Goal: Task Accomplishment & Management: Manage account settings

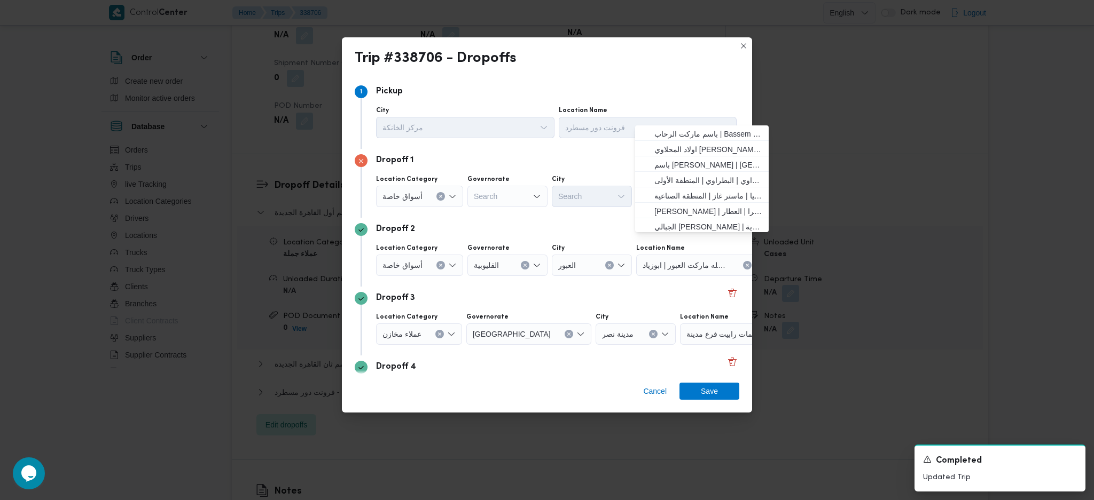
scroll to position [82, 0]
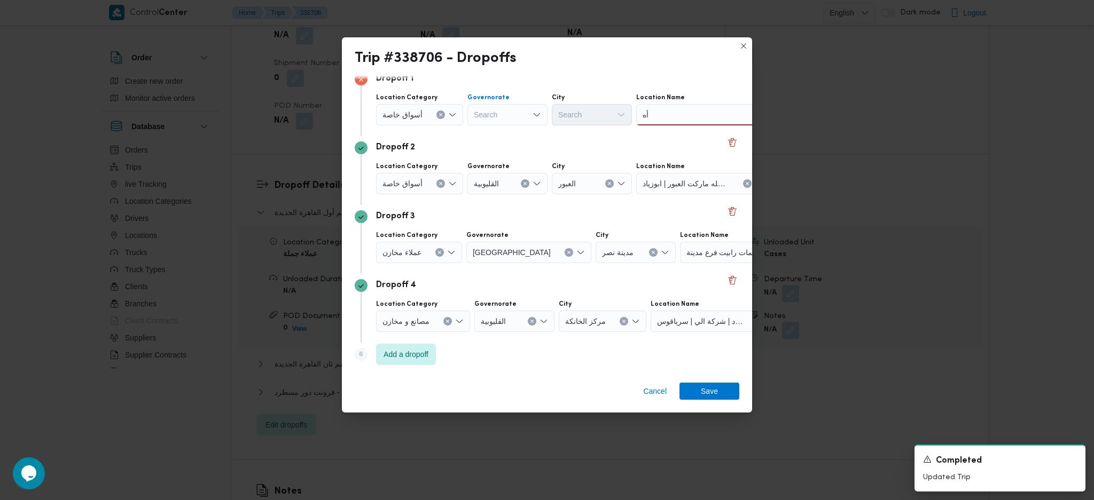
click at [499, 108] on div "Search" at bounding box center [507, 114] width 80 height 21
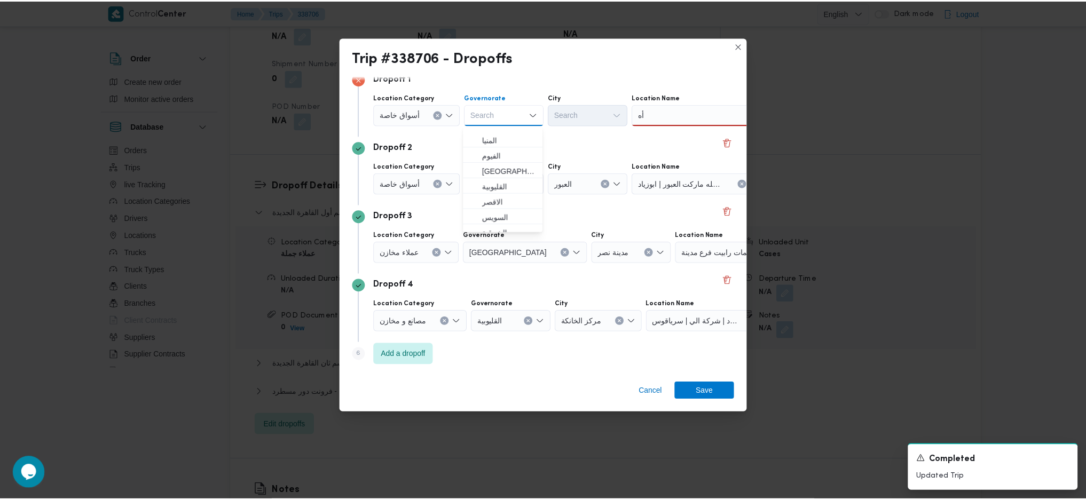
scroll to position [142, 0]
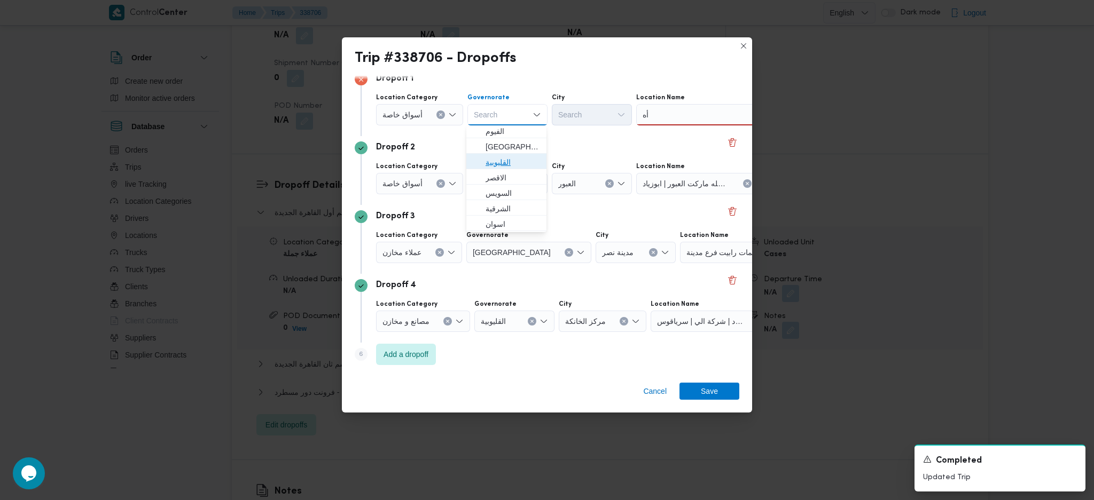
click at [511, 167] on span "القليوبية" at bounding box center [512, 162] width 54 height 13
click at [694, 114] on div "أه أه" at bounding box center [703, 114] width 134 height 21
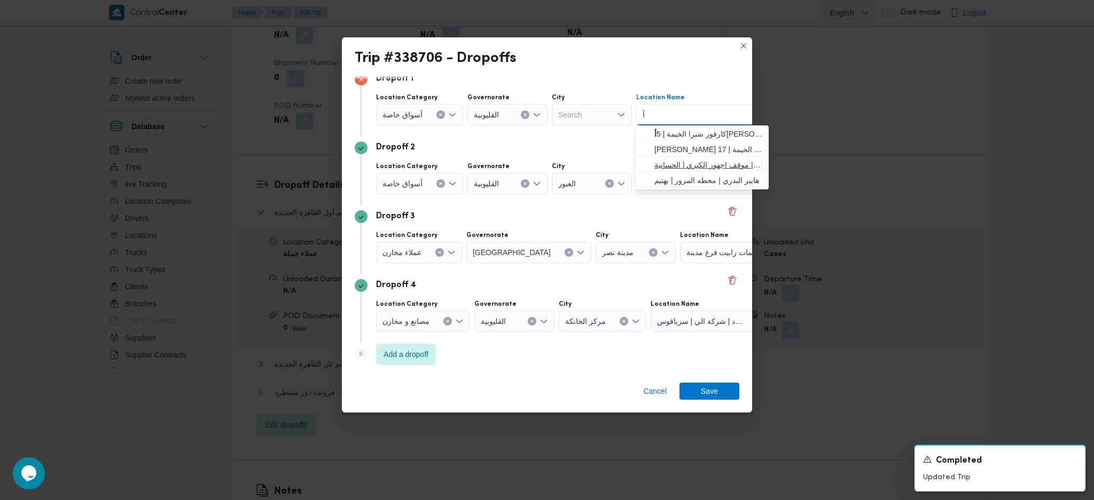
type input "أ"
click at [703, 161] on span "باندا أ ها | موقف اجهور الكبري | الحسانية" at bounding box center [708, 165] width 108 height 13
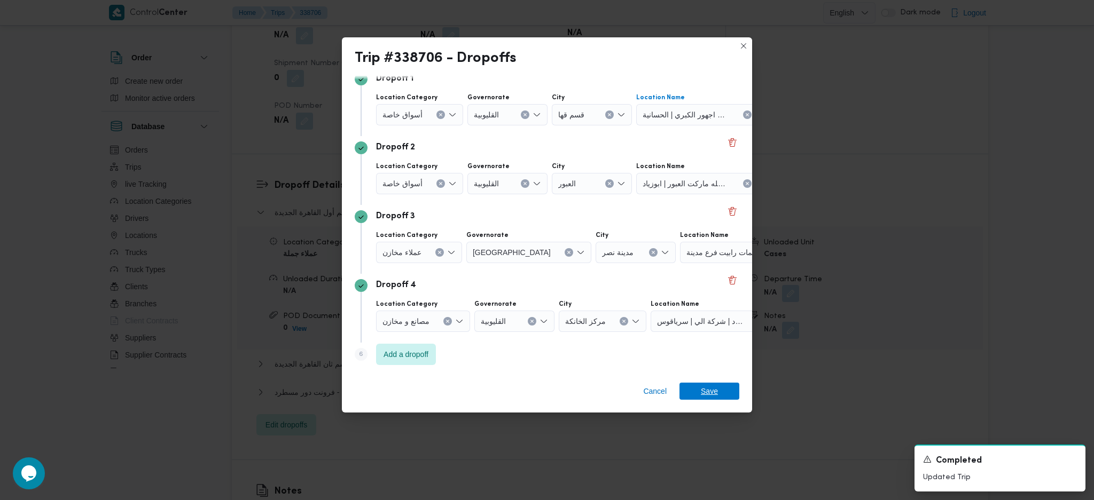
click at [702, 390] on span "Save" at bounding box center [709, 391] width 17 height 17
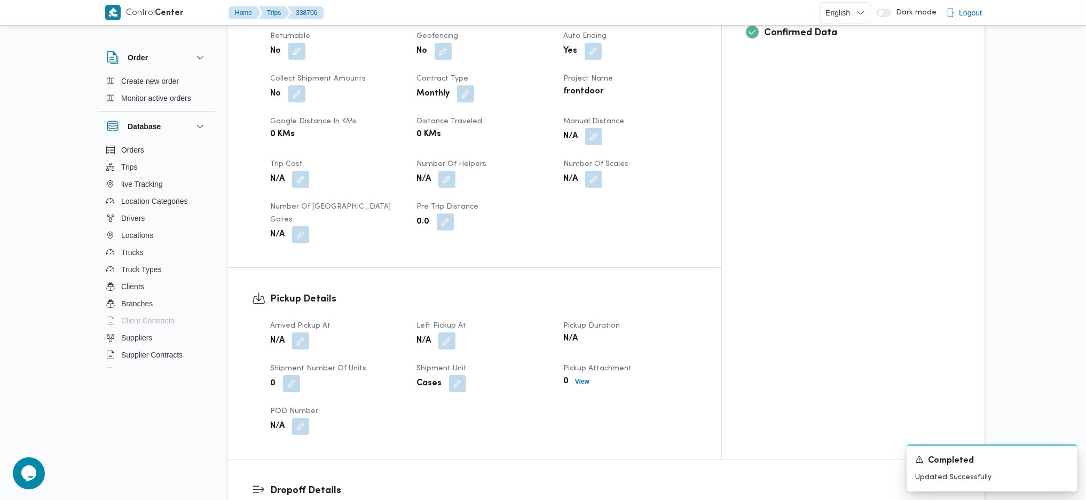
scroll to position [569, 0]
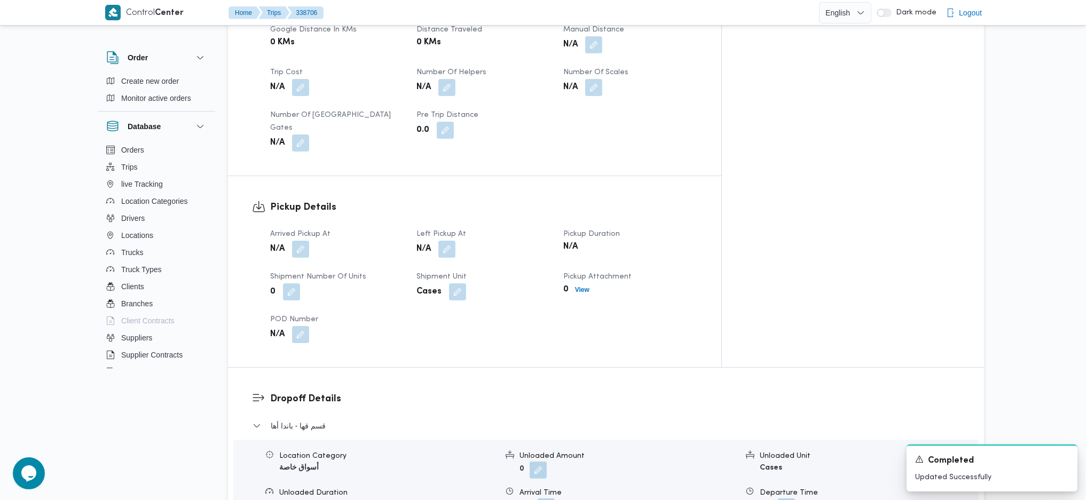
click at [310, 222] on div "Arrived Pickup At N/A Left Pickup At N/A Pickup Duration N/A Shipment Number of…" at bounding box center [484, 286] width 440 height 128
click at [301, 240] on button "button" at bounding box center [300, 248] width 17 height 17
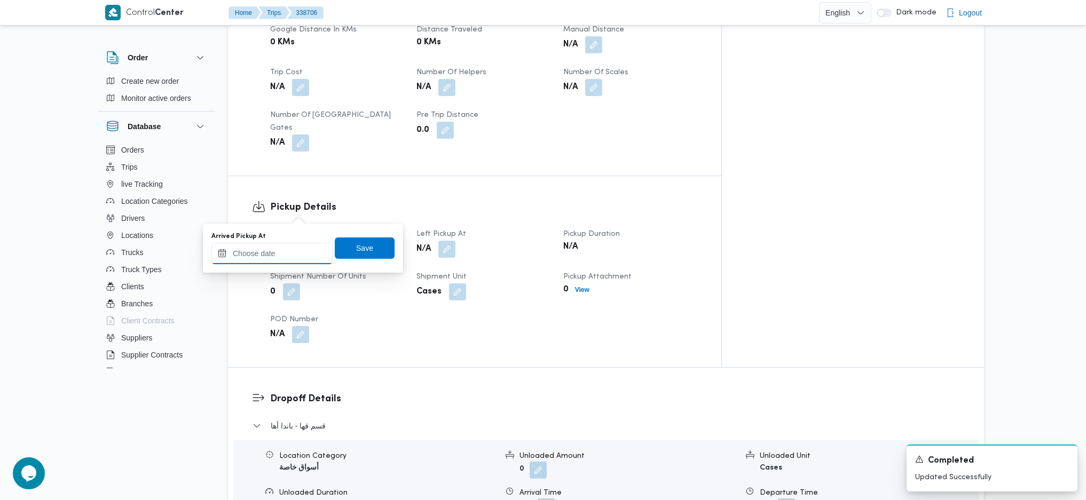
click at [291, 254] on input "Arrived Pickup At" at bounding box center [271, 253] width 121 height 21
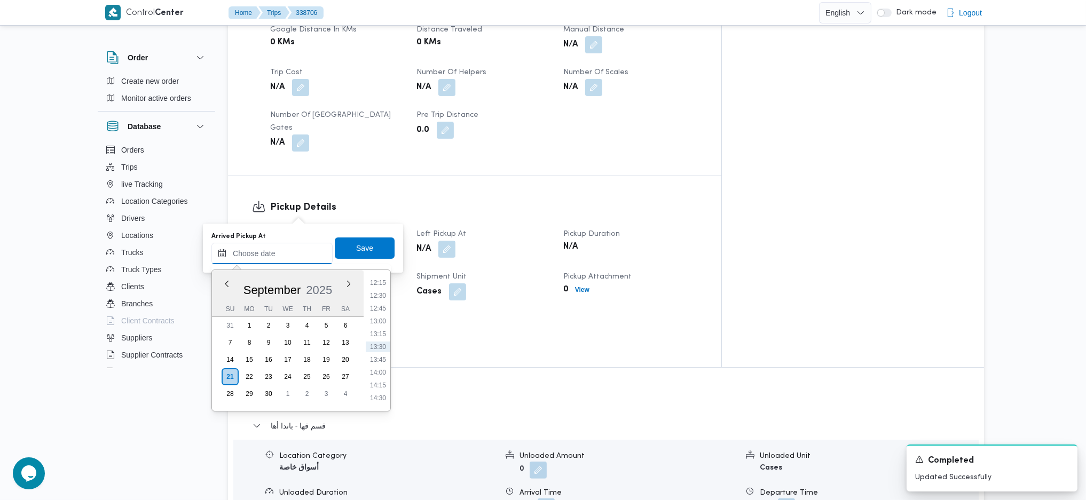
scroll to position [344, 0]
drag, startPoint x: 380, startPoint y: 297, endPoint x: 378, endPoint y: 288, distance: 10.0
click at [380, 297] on li "07:00" at bounding box center [378, 298] width 25 height 11
type input "[DATE] 07:00"
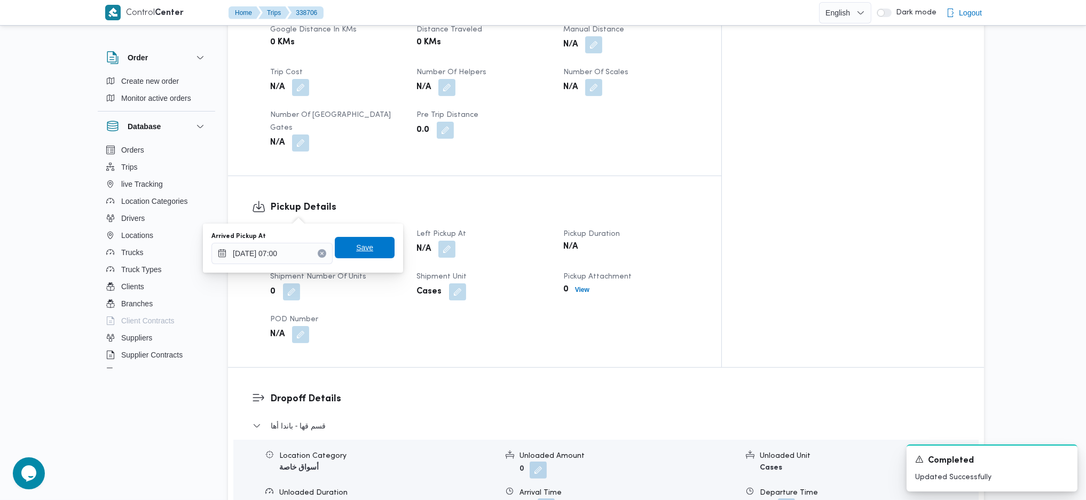
click at [366, 253] on span "Save" at bounding box center [365, 247] width 60 height 21
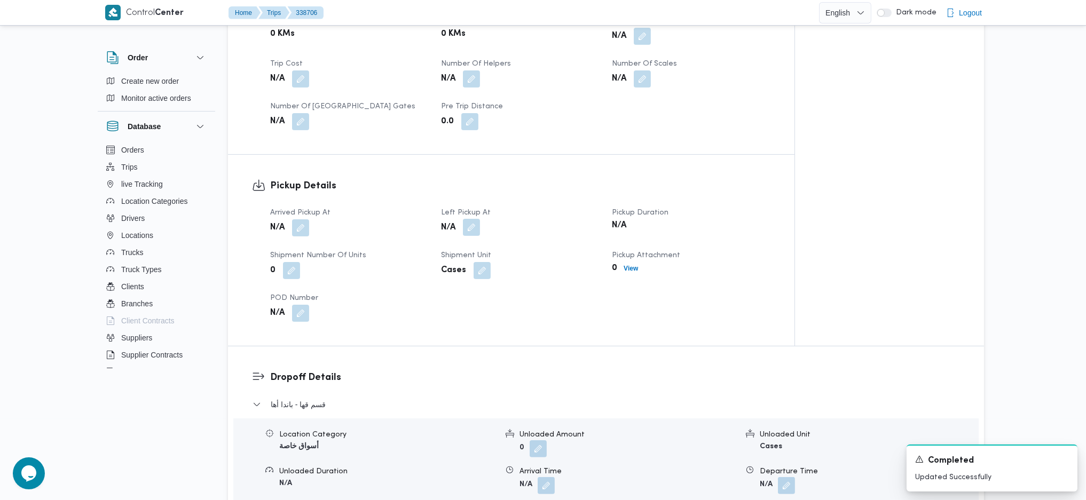
drag, startPoint x: 475, startPoint y: 201, endPoint x: 473, endPoint y: 214, distance: 12.6
click at [474, 219] on button "button" at bounding box center [471, 227] width 17 height 17
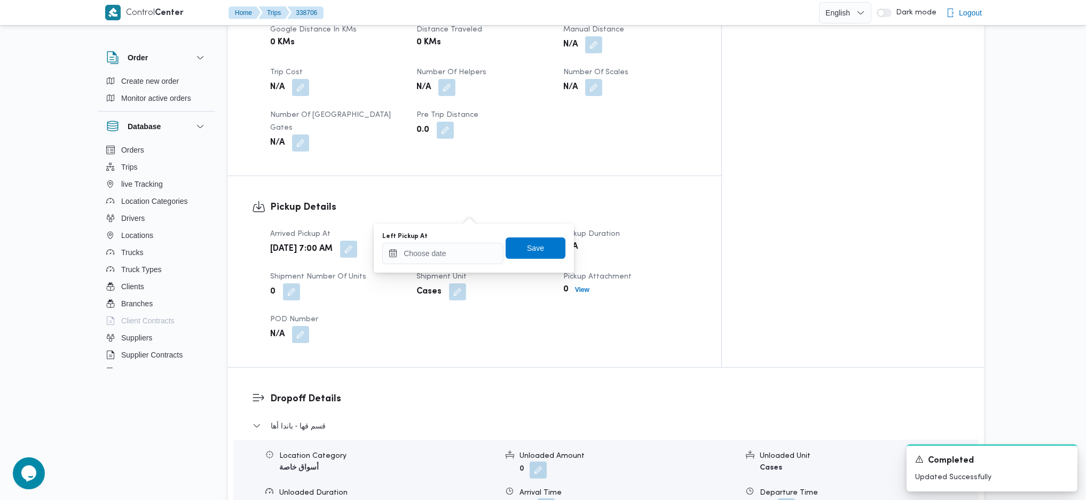
drag, startPoint x: 439, startPoint y: 264, endPoint x: 452, endPoint y: 254, distance: 16.7
click at [439, 261] on div "Left Pickup At Save" at bounding box center [473, 248] width 185 height 34
click at [454, 252] on input "Left Pickup At" at bounding box center [442, 253] width 121 height 21
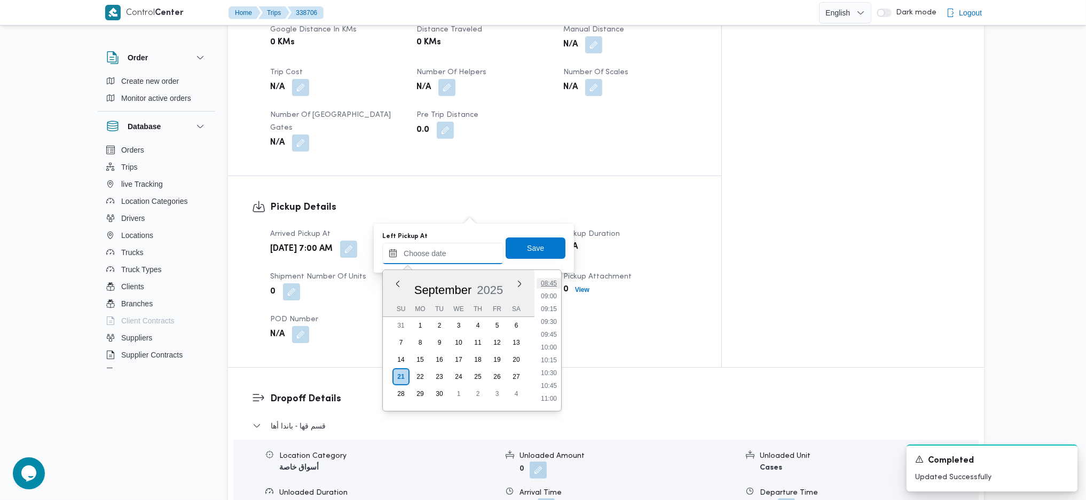
scroll to position [415, 0]
click at [550, 281] on li "08:00" at bounding box center [549, 278] width 25 height 11
type input "[DATE] 08:00"
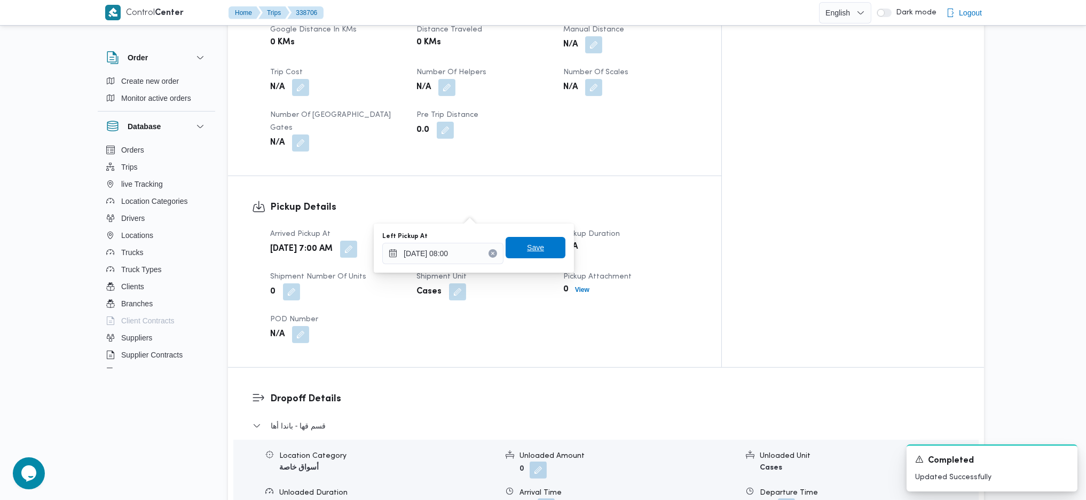
click at [536, 250] on span "Save" at bounding box center [536, 247] width 60 height 21
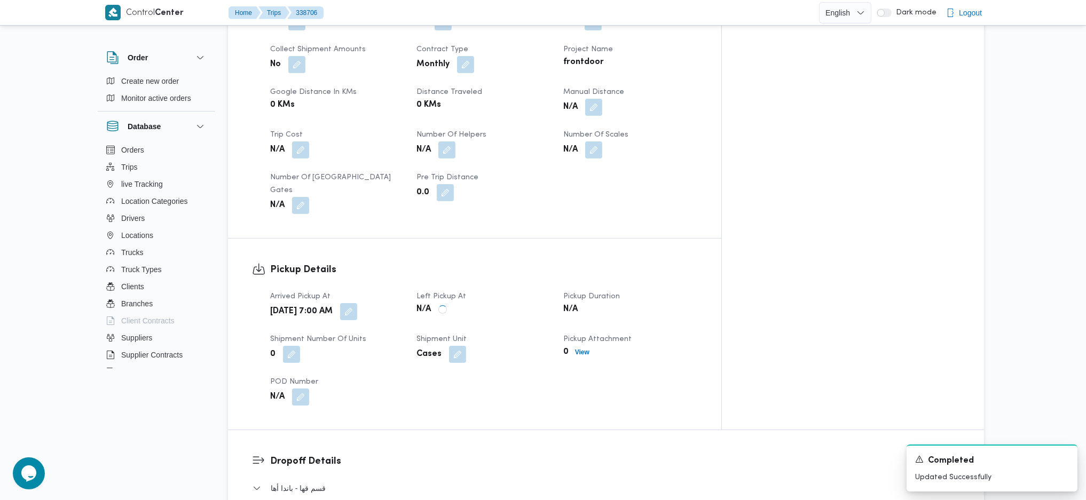
scroll to position [0, 0]
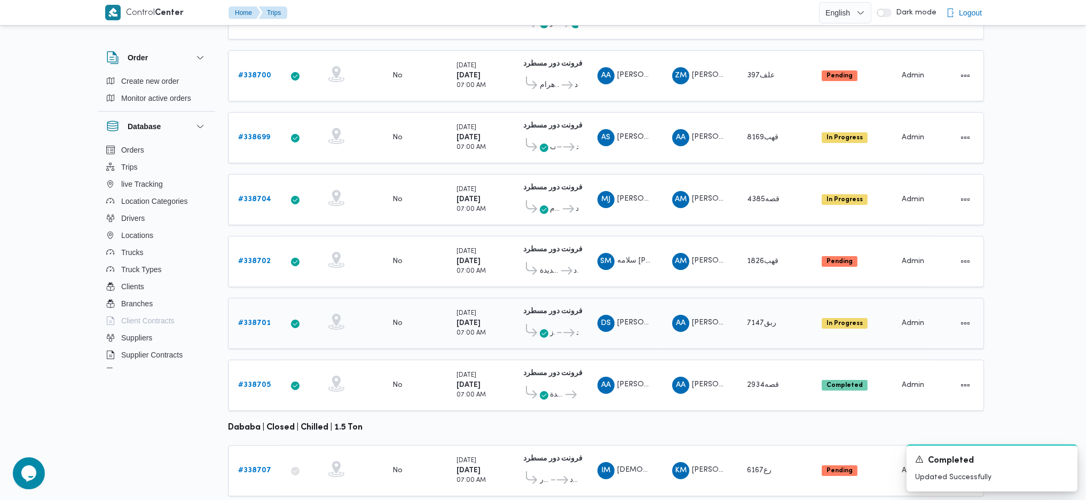
scroll to position [238, 0]
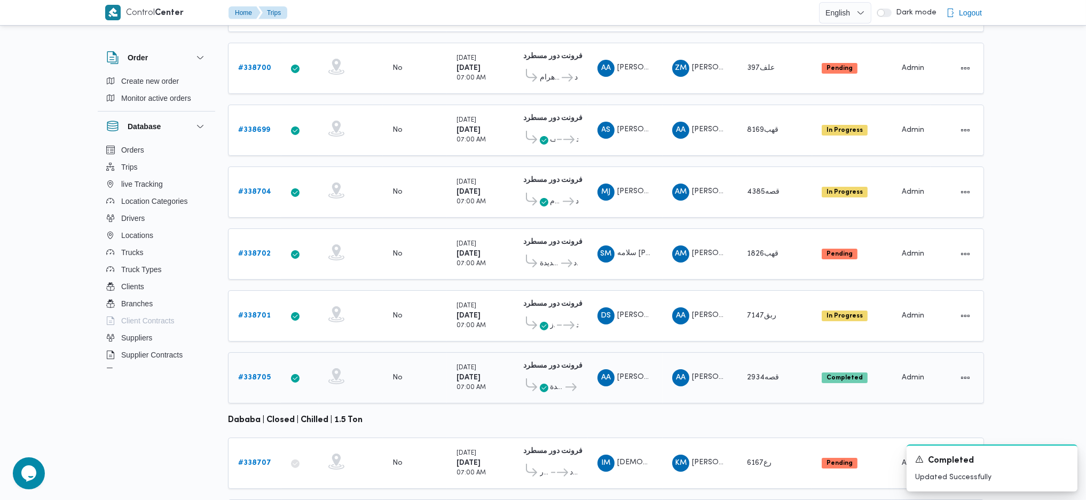
click at [560, 381] on span "الرايه ماركت مصر الجديدة" at bounding box center [557, 387] width 14 height 13
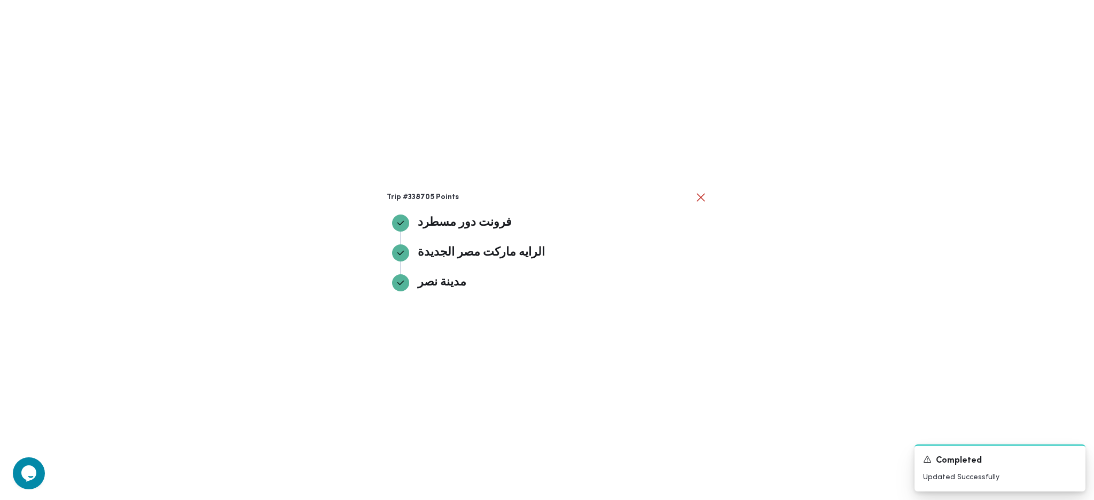
click at [898, 341] on div "Trip #338705 Points فرونت دور مسطرد فرونت دور مسطرد الرايه ماركت مصر الجديدة ال…" at bounding box center [547, 250] width 1094 height 500
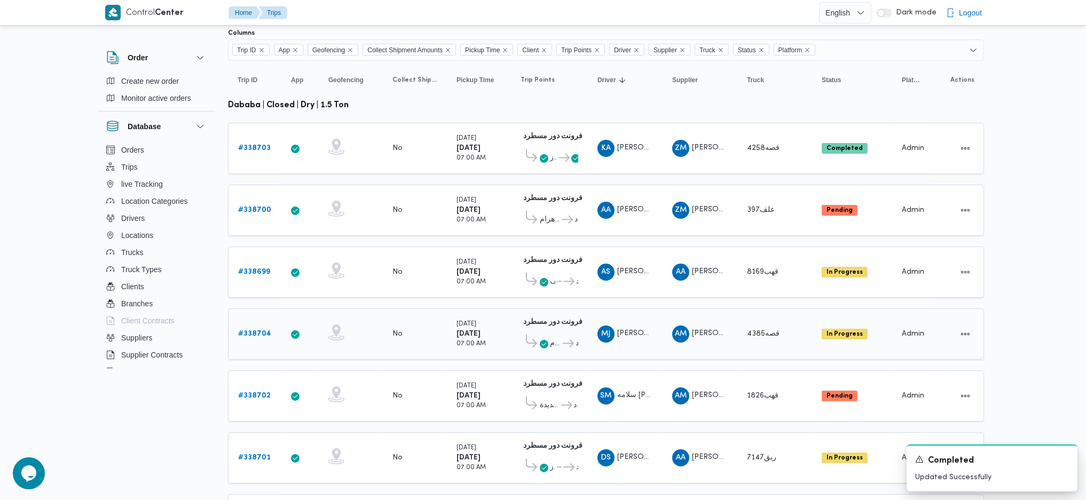
scroll to position [297, 0]
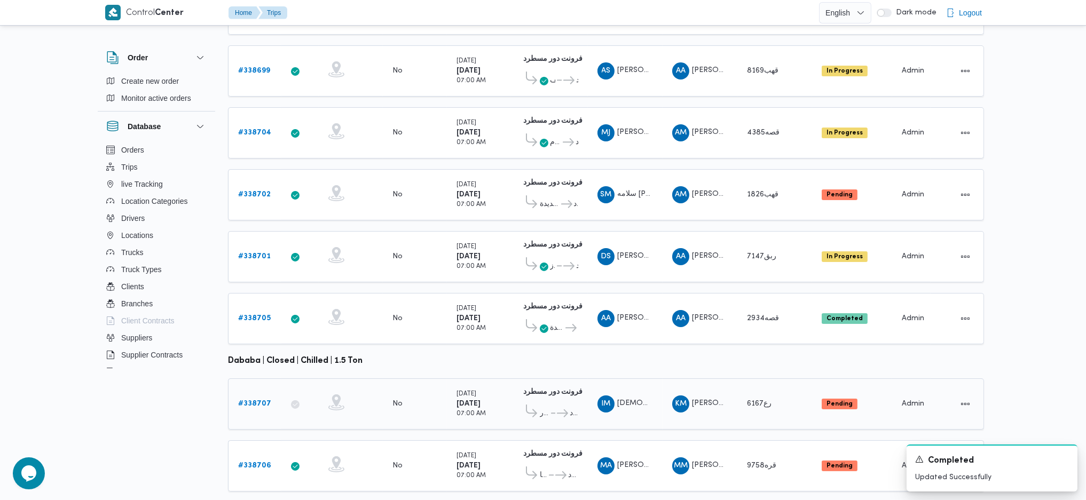
click at [260, 398] on link "# 338707" at bounding box center [254, 404] width 33 height 13
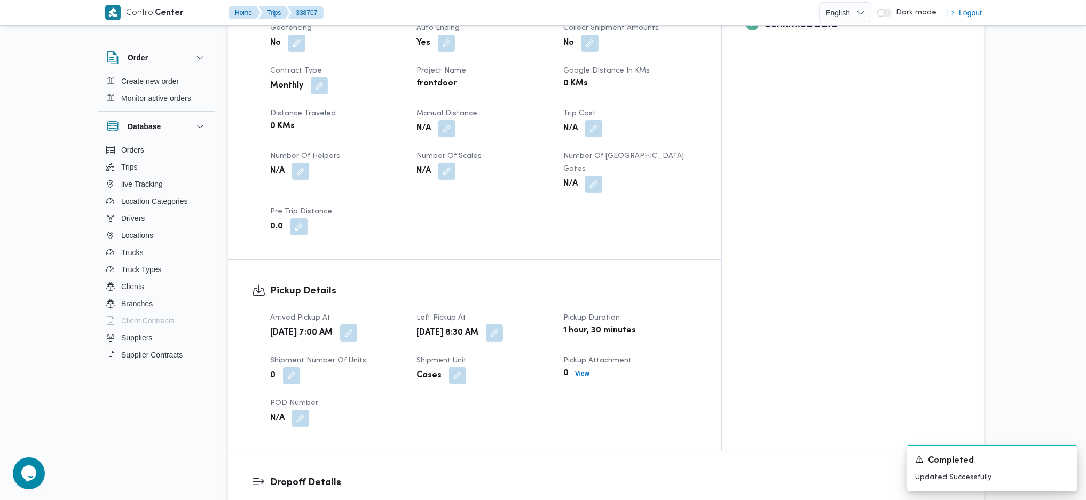
scroll to position [356, 0]
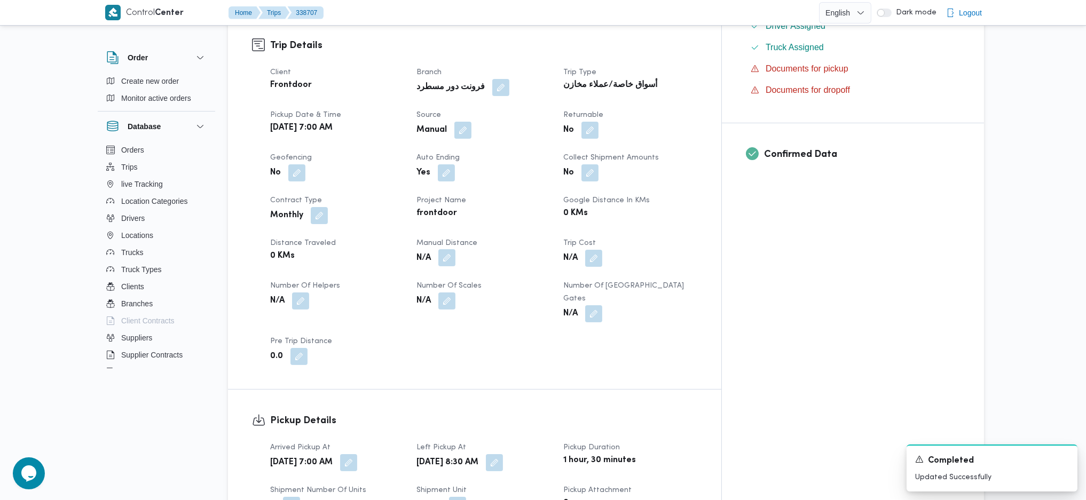
click at [456, 249] on button "button" at bounding box center [446, 257] width 17 height 17
click at [445, 271] on input "Manual Distance" at bounding box center [443, 275] width 106 height 21
type input "164"
click button "Save" at bounding box center [528, 270] width 60 height 21
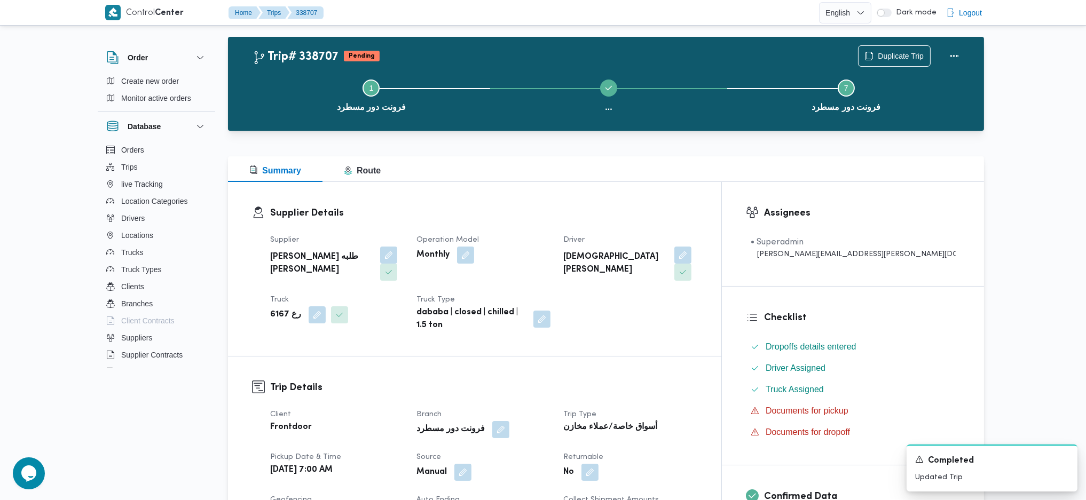
scroll to position [0, 0]
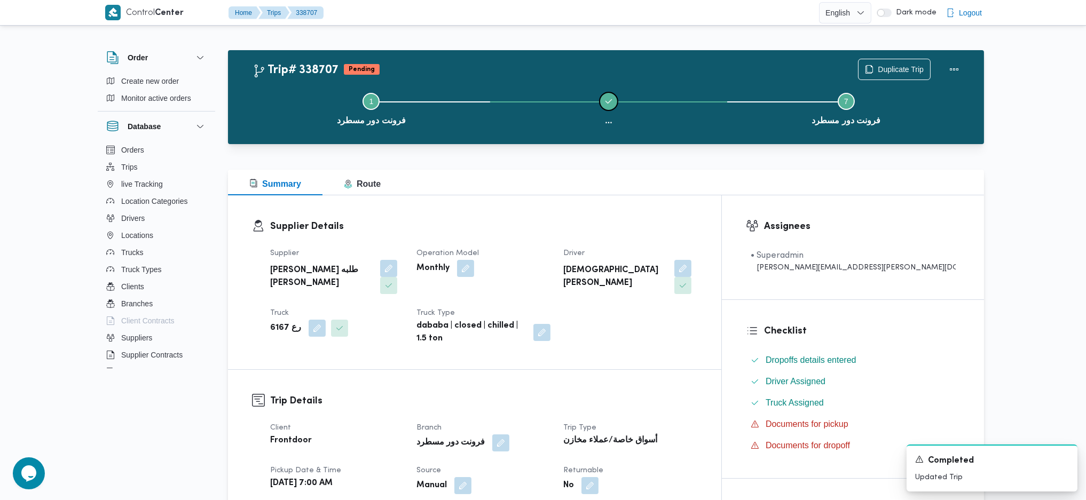
click at [611, 97] on span at bounding box center [608, 101] width 17 height 17
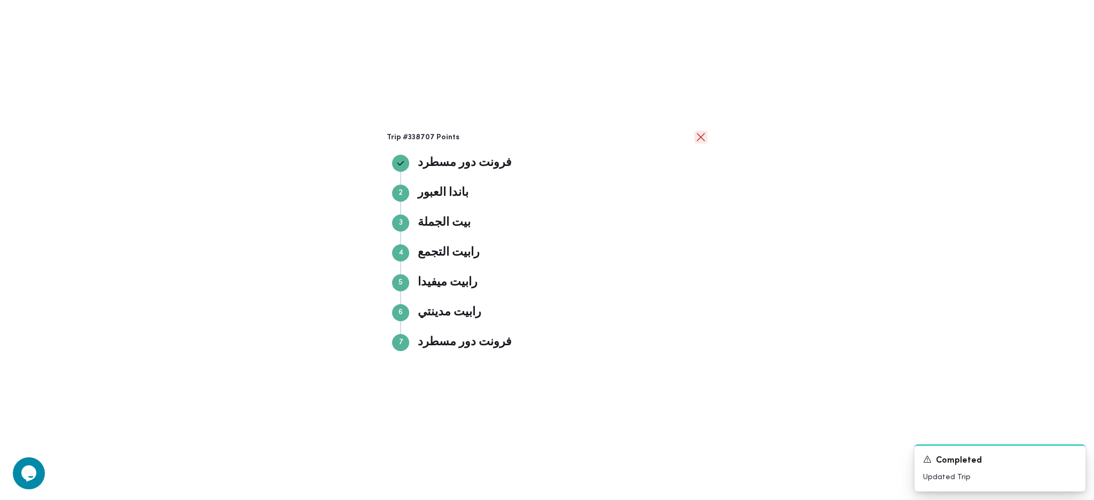
click at [699, 141] on button "close" at bounding box center [700, 137] width 13 height 13
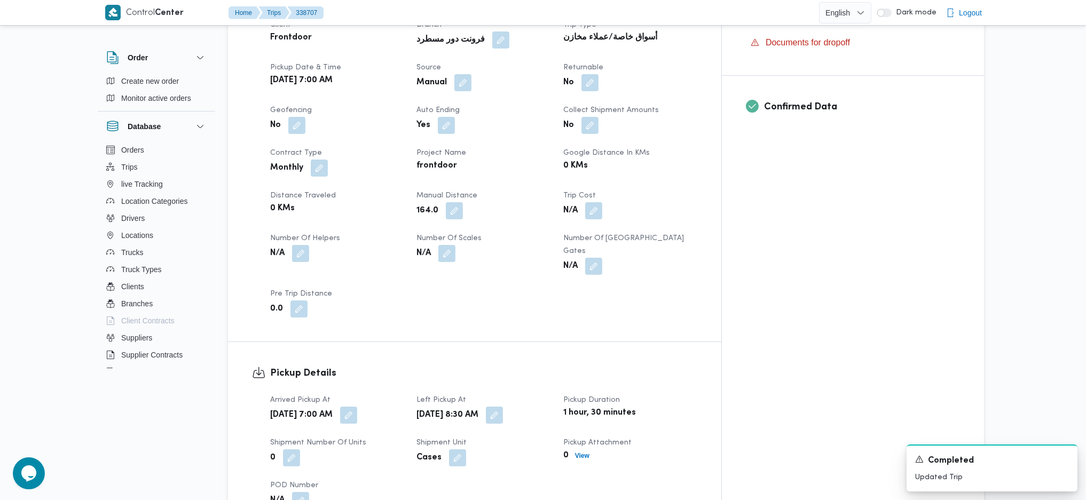
scroll to position [427, 0]
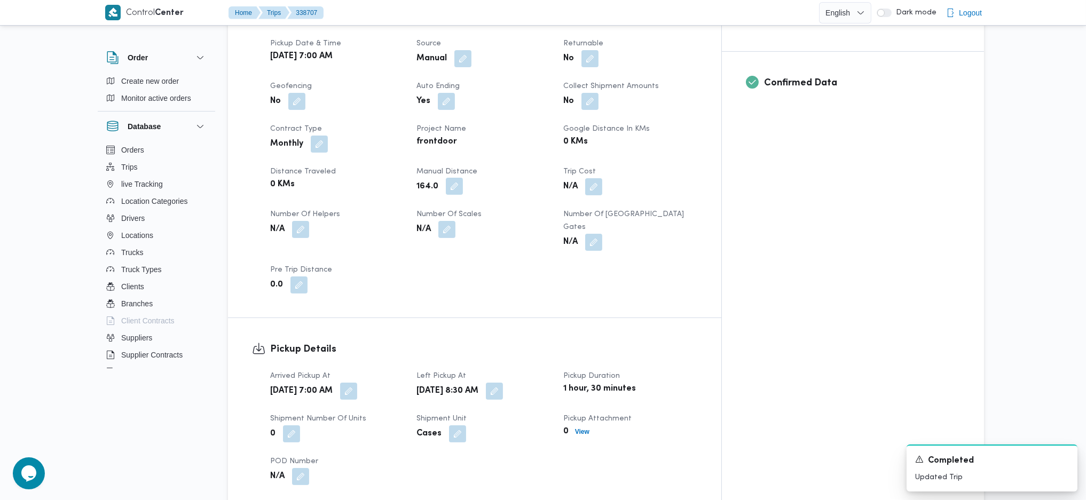
click at [463, 178] on button "button" at bounding box center [454, 186] width 17 height 17
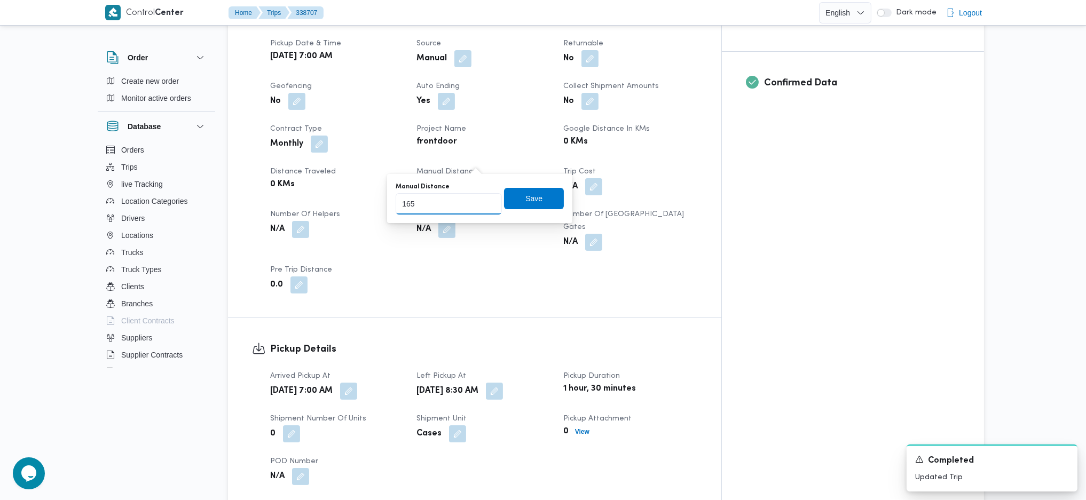
click at [483, 199] on input "165" at bounding box center [449, 203] width 106 height 21
type input "166"
click at [483, 199] on input "166" at bounding box center [449, 203] width 106 height 21
click at [510, 199] on span "Save" at bounding box center [534, 197] width 60 height 21
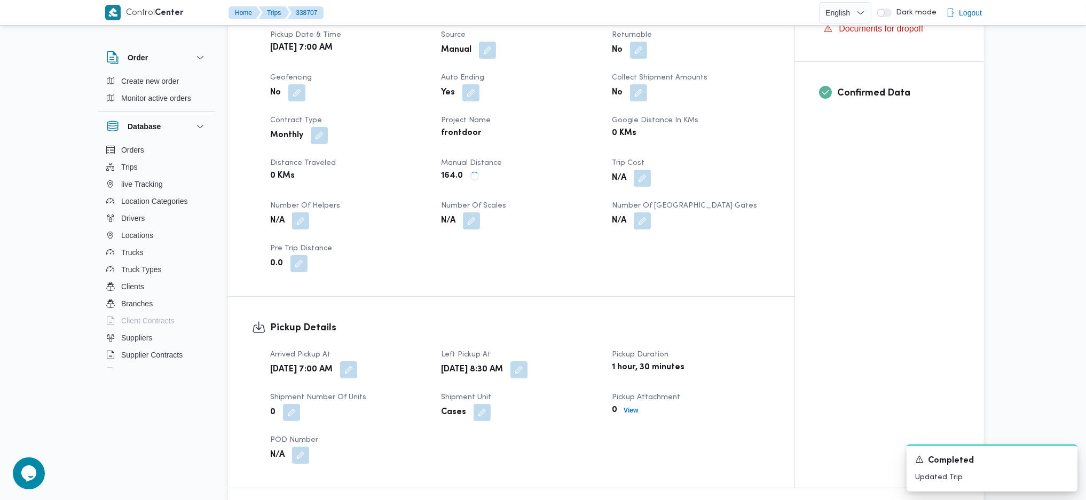
scroll to position [854, 0]
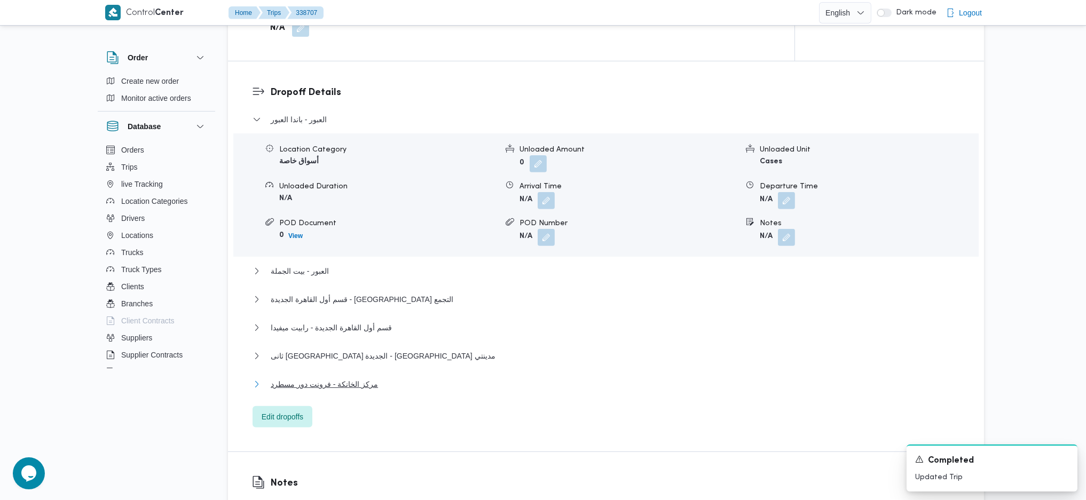
click at [338, 378] on span "مركز الخانكة - فرونت دور مسطرد" at bounding box center [324, 384] width 107 height 13
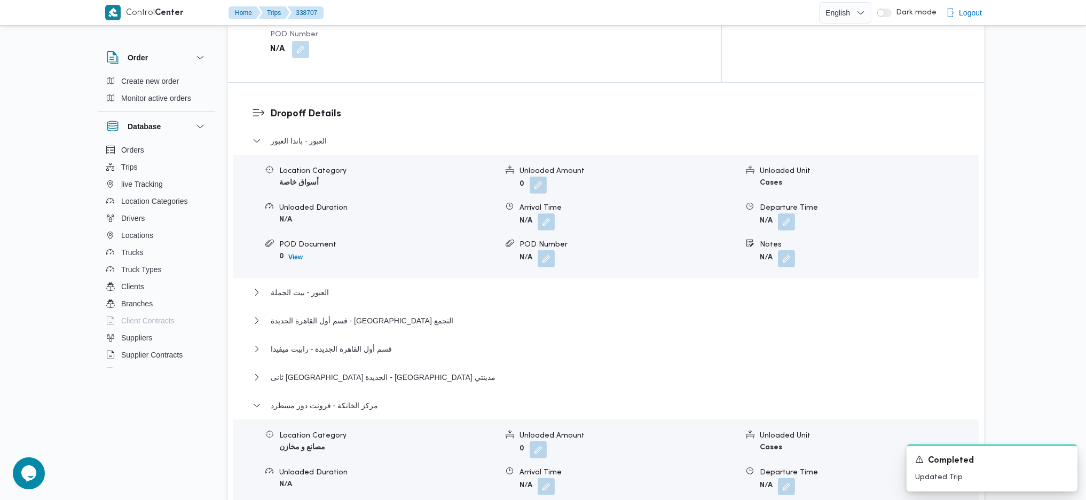
scroll to position [1210, 0]
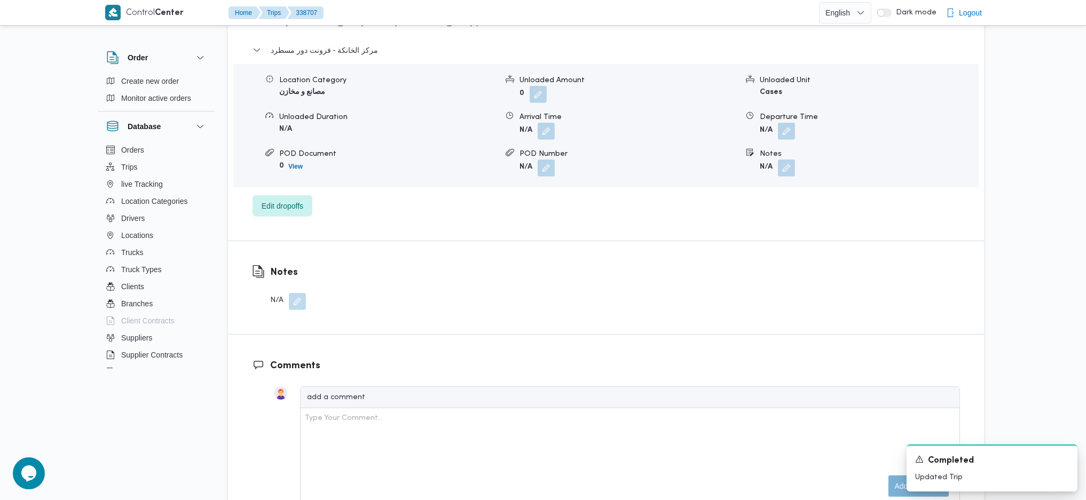
click at [784, 105] on div "Location Category مصانع و مخازن Unloaded Amount 0 Unloaded Unit Cases Unloaded …" at bounding box center [606, 125] width 754 height 121
click at [787, 122] on button "button" at bounding box center [786, 130] width 17 height 17
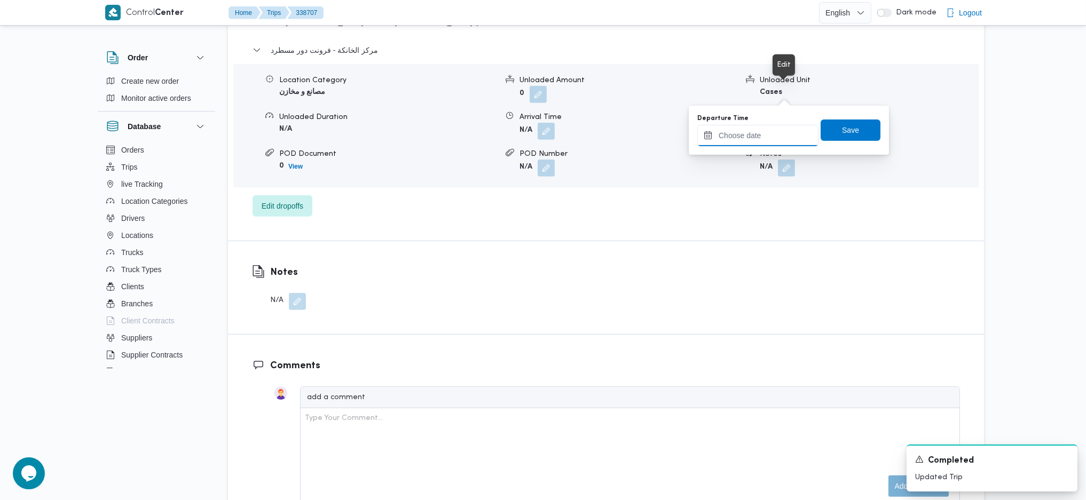
click at [772, 140] on input "Departure Time" at bounding box center [757, 135] width 121 height 21
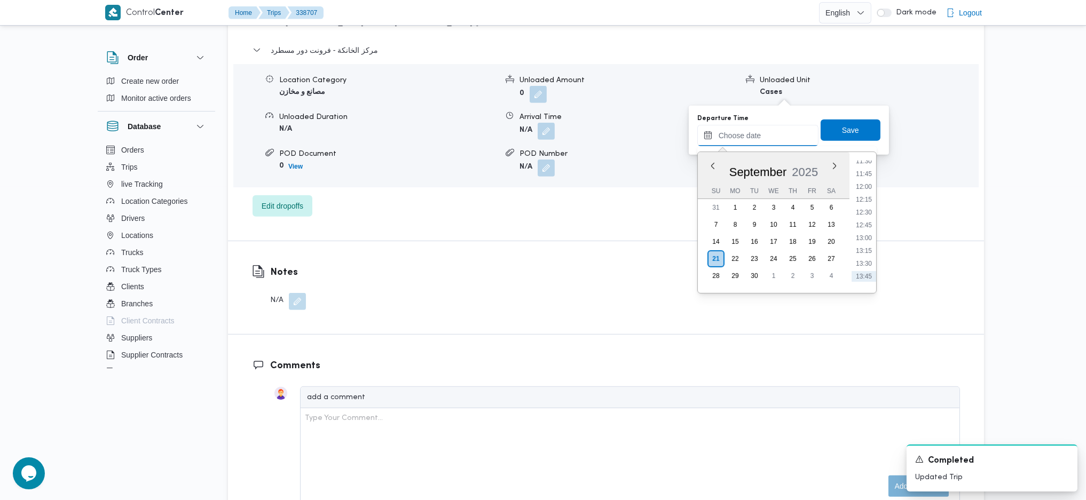
scroll to position [570, 0]
click at [861, 226] on li "12:15" at bounding box center [864, 223] width 25 height 11
type input "[DATE] 12:15"
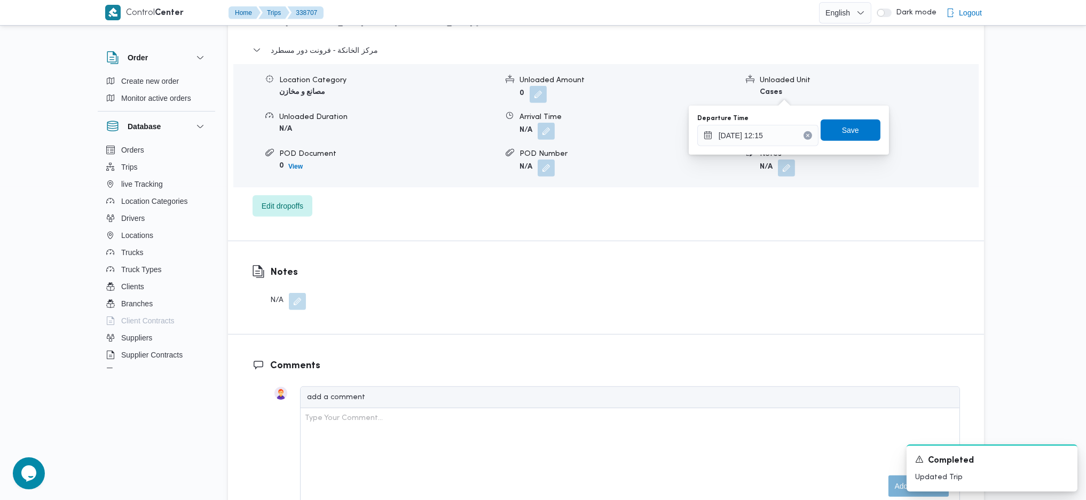
click at [830, 144] on div "Departure Time [DATE] 12:15 Save" at bounding box center [788, 130] width 185 height 34
click at [869, 136] on span "Save" at bounding box center [851, 129] width 60 height 21
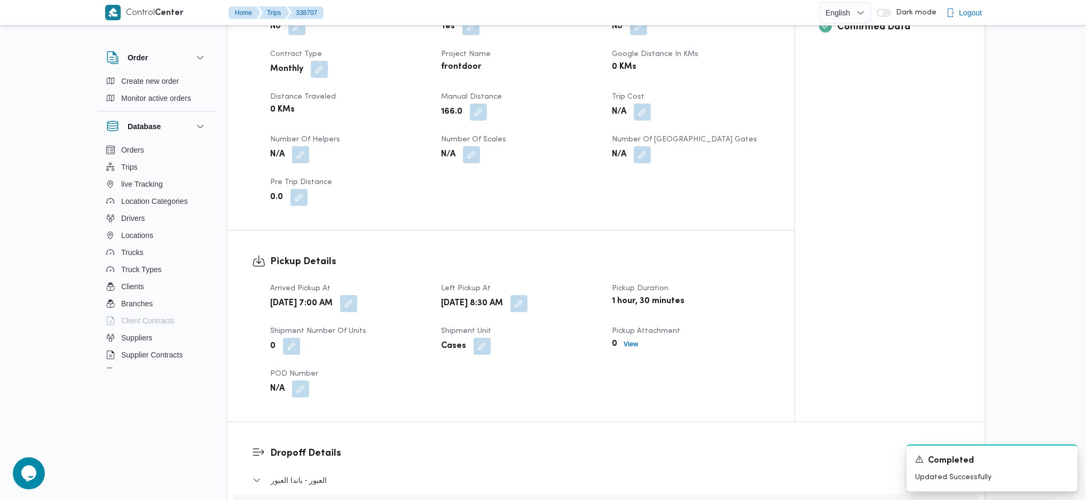
scroll to position [0, 0]
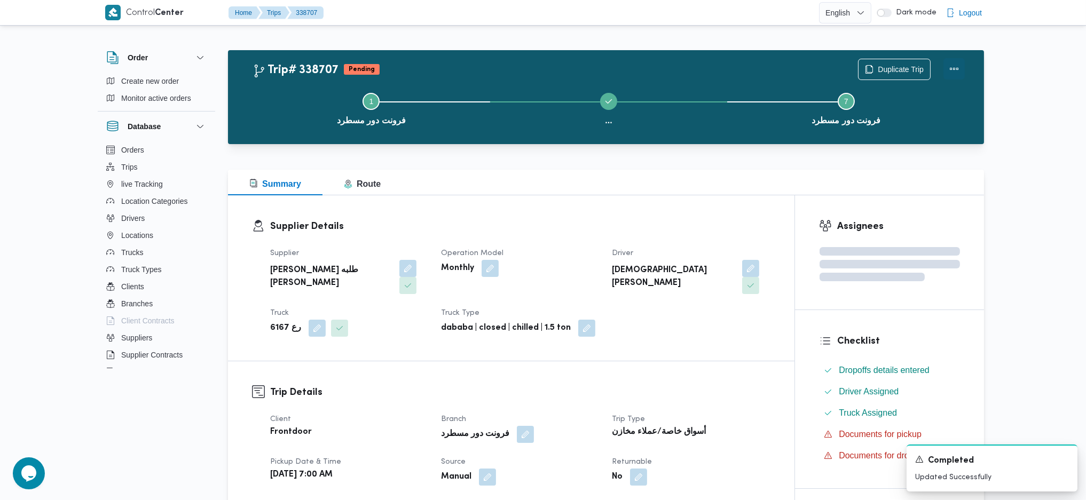
click at [946, 59] on button "Actions" at bounding box center [954, 68] width 21 height 21
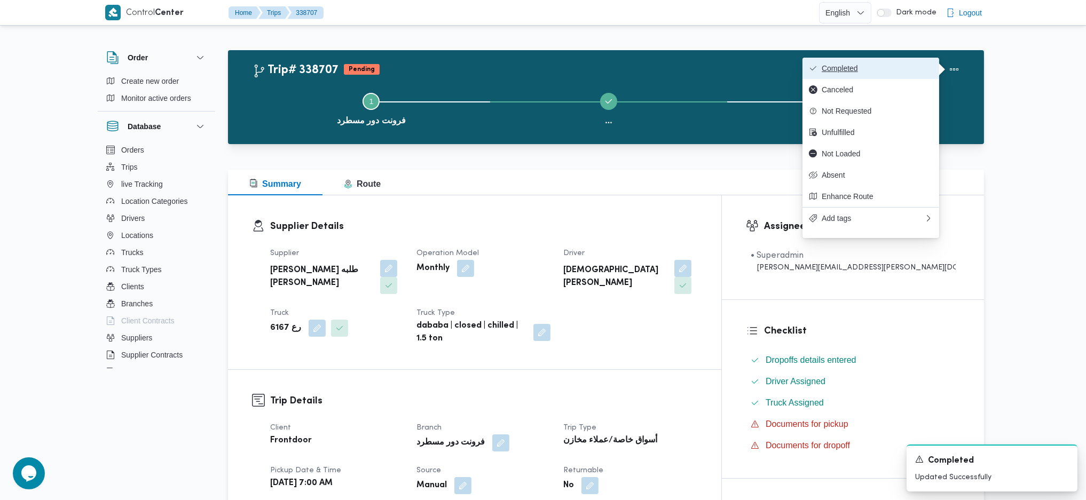
click at [893, 61] on button "Completed" at bounding box center [871, 68] width 137 height 21
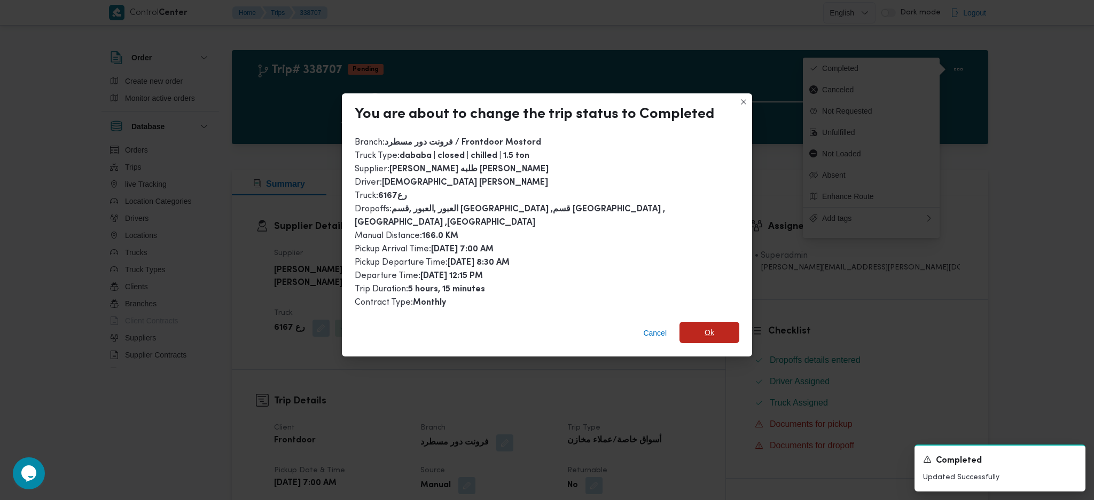
click at [705, 326] on span "Ok" at bounding box center [709, 332] width 10 height 13
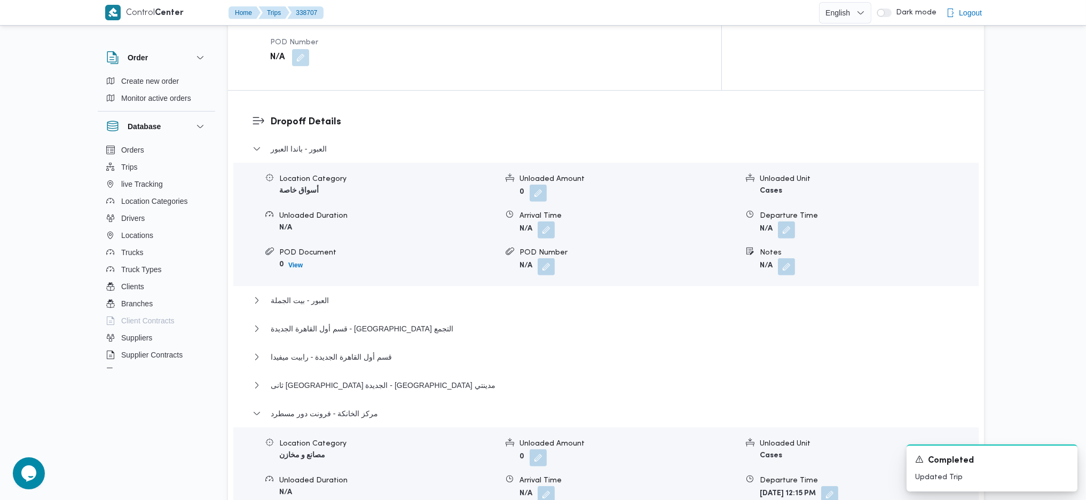
scroll to position [854, 0]
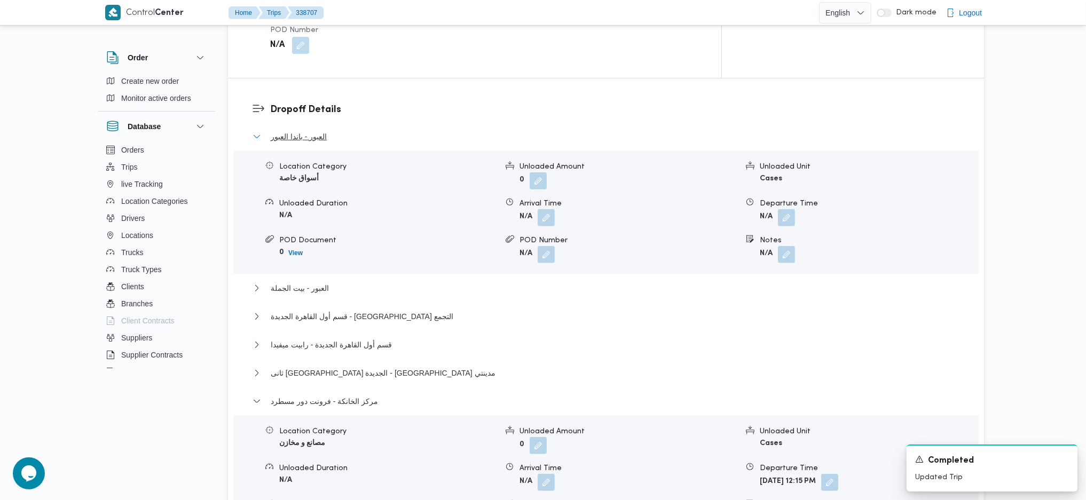
click at [271, 130] on span "العبور - باندا العبور" at bounding box center [299, 136] width 56 height 13
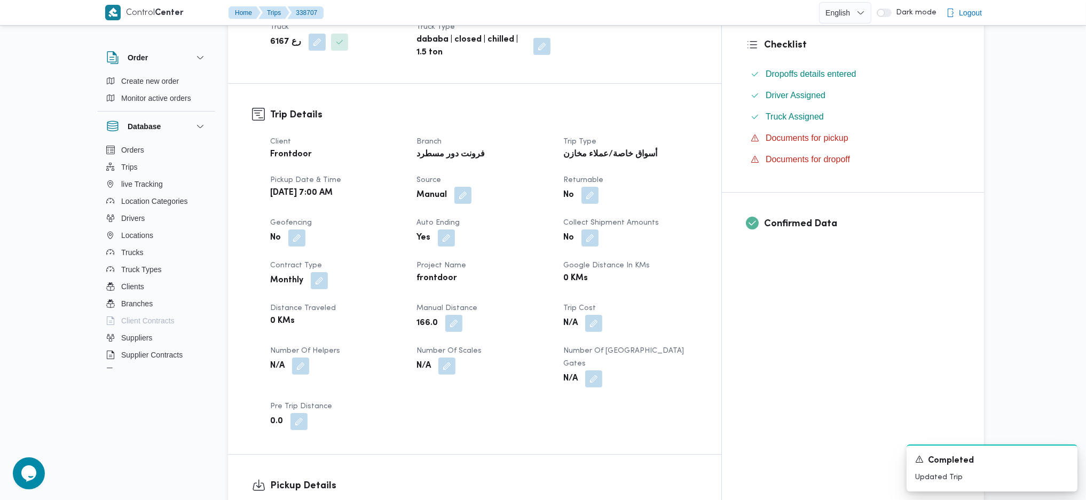
scroll to position [285, 0]
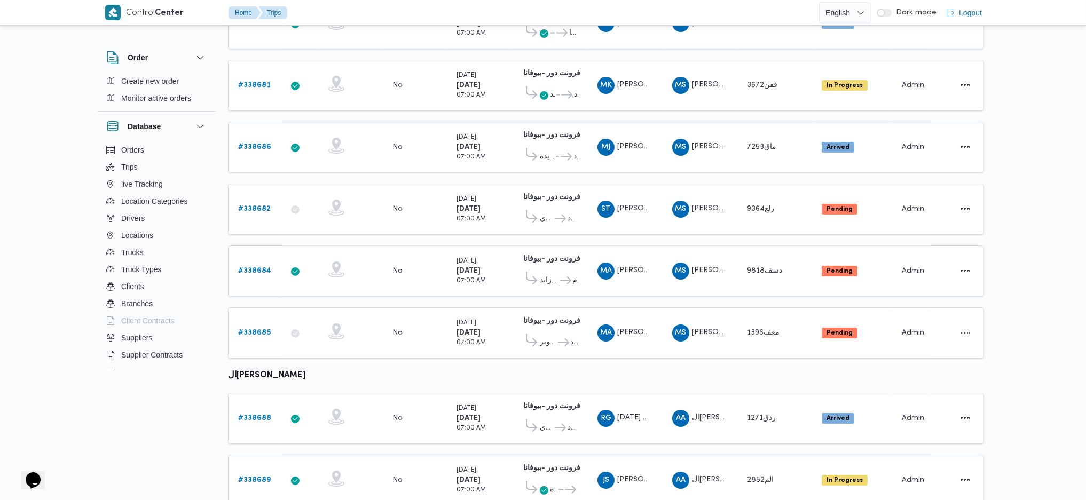
scroll to position [214, 0]
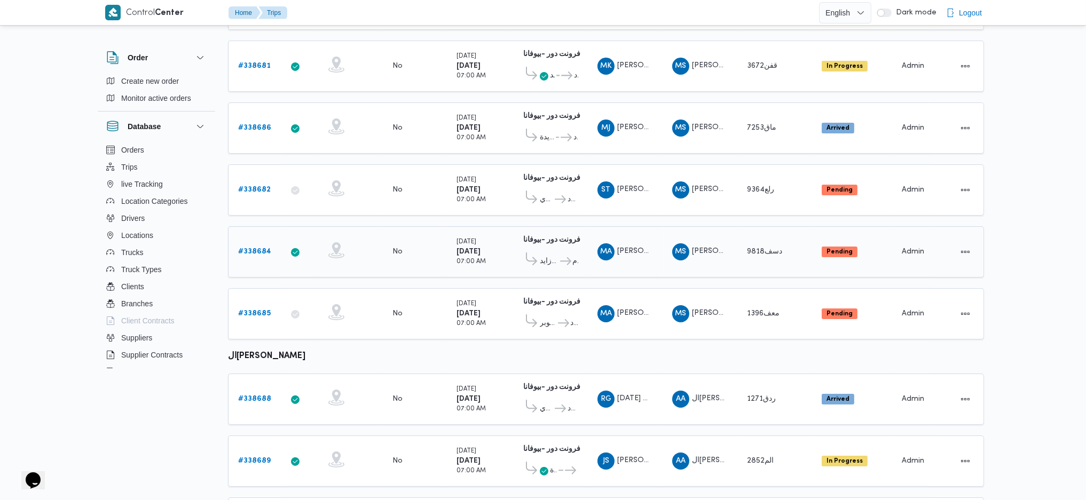
click at [252, 251] on link "# 338684" at bounding box center [254, 252] width 33 height 13
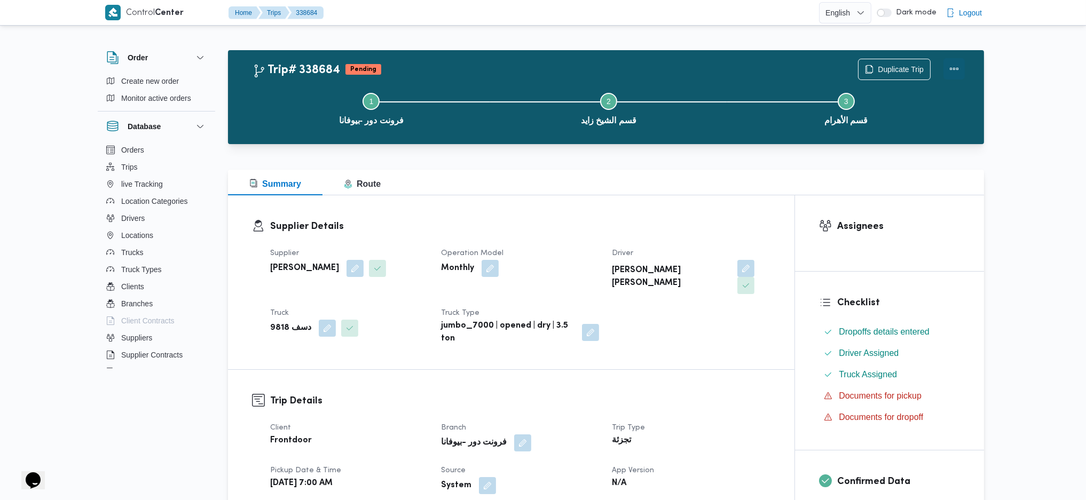
click at [953, 74] on button "Actions" at bounding box center [954, 68] width 21 height 21
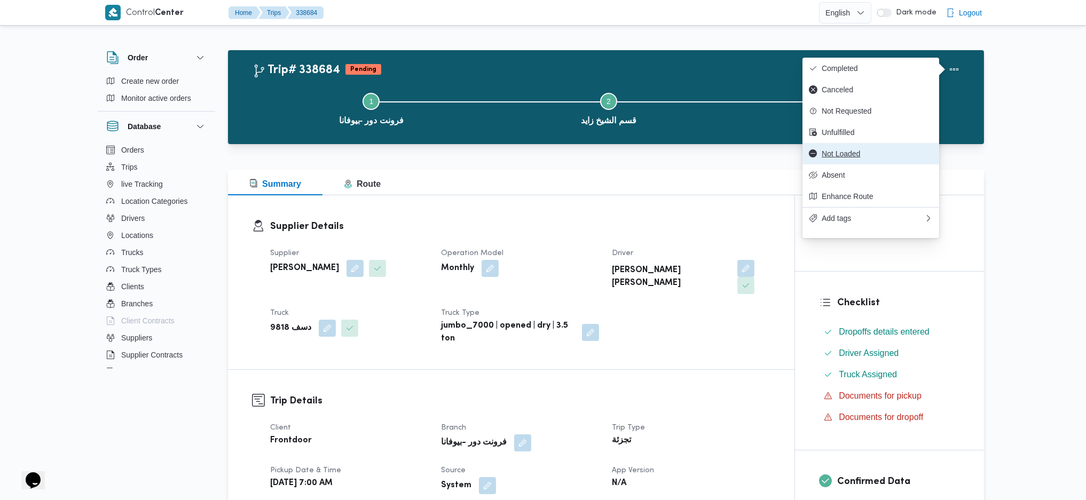
click at [841, 156] on span "Not Loaded" at bounding box center [877, 154] width 111 height 9
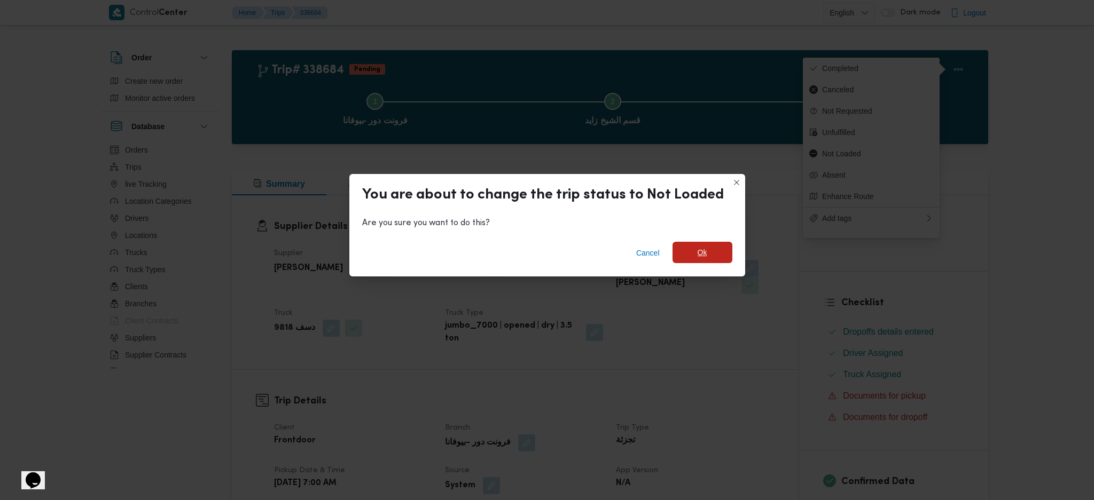
click at [714, 254] on span "Ok" at bounding box center [702, 252] width 60 height 21
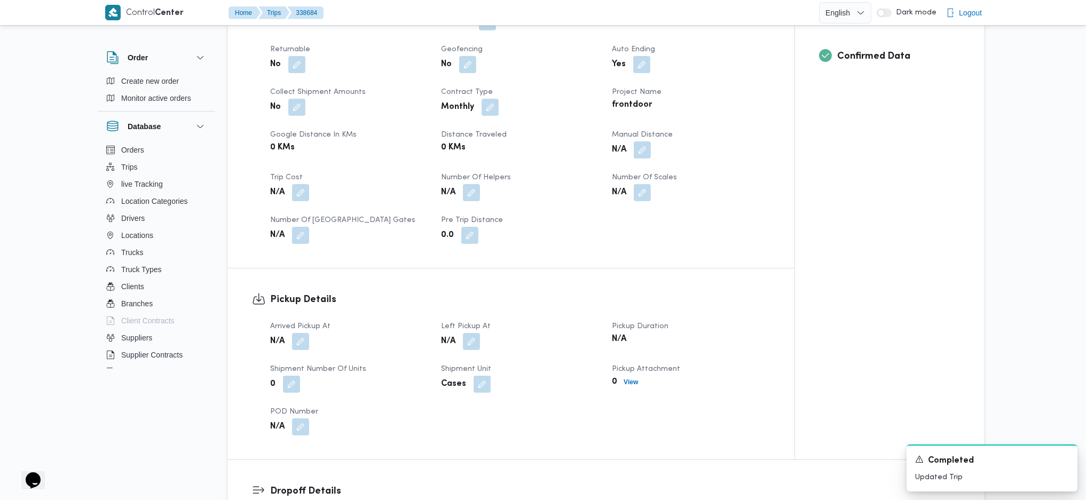
scroll to position [498, 0]
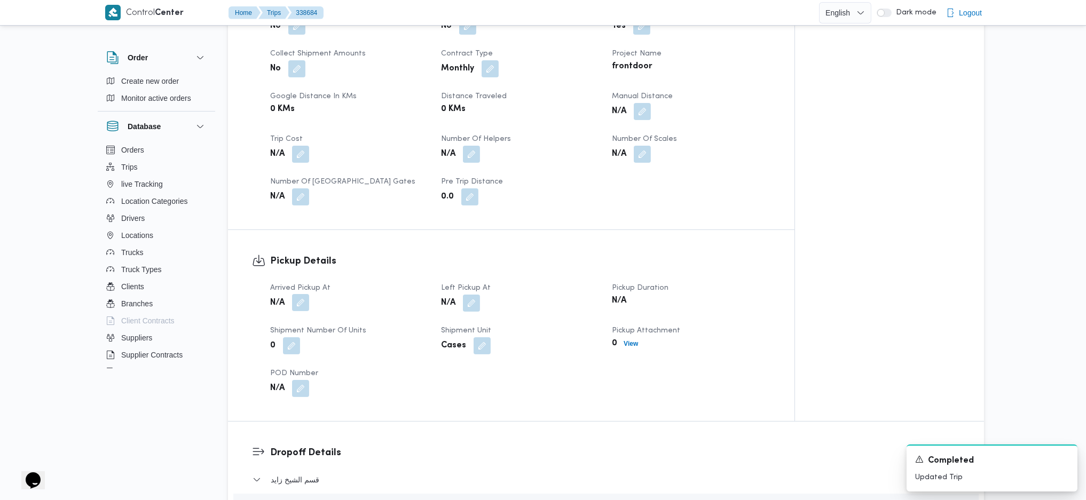
click at [303, 294] on button "button" at bounding box center [300, 302] width 17 height 17
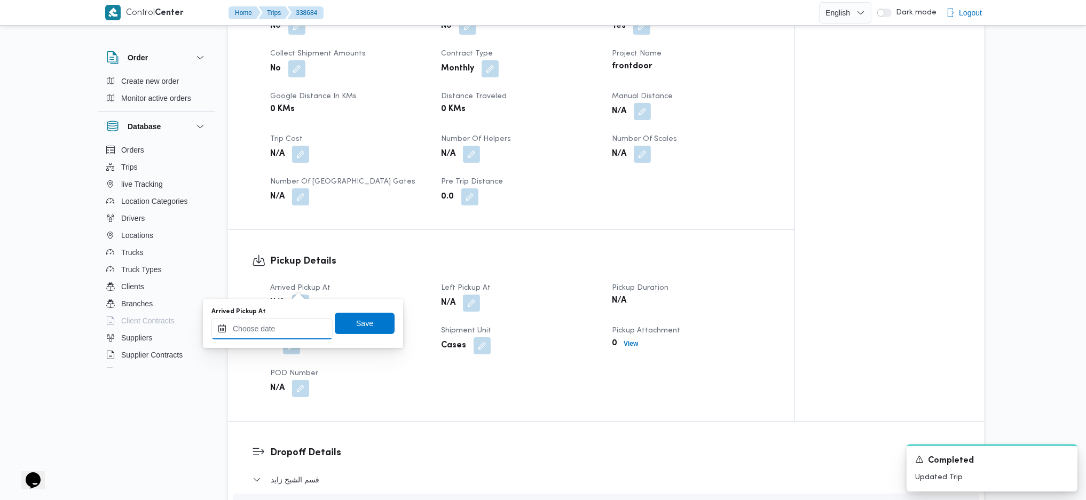
click at [280, 324] on input "Arrived Pickup At" at bounding box center [271, 328] width 121 height 21
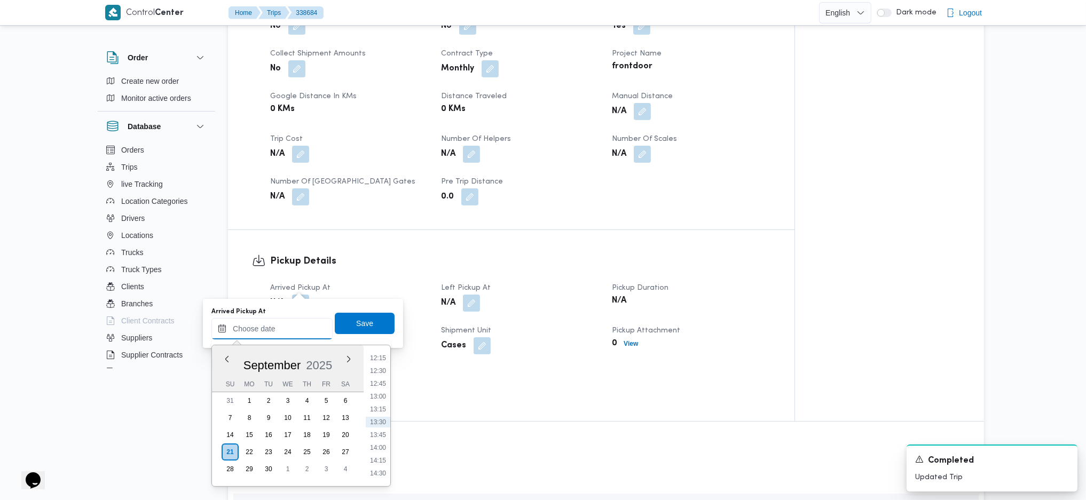
scroll to position [344, 0]
click at [379, 397] on li "07:30" at bounding box center [378, 399] width 25 height 11
type input "[DATE] 07:30"
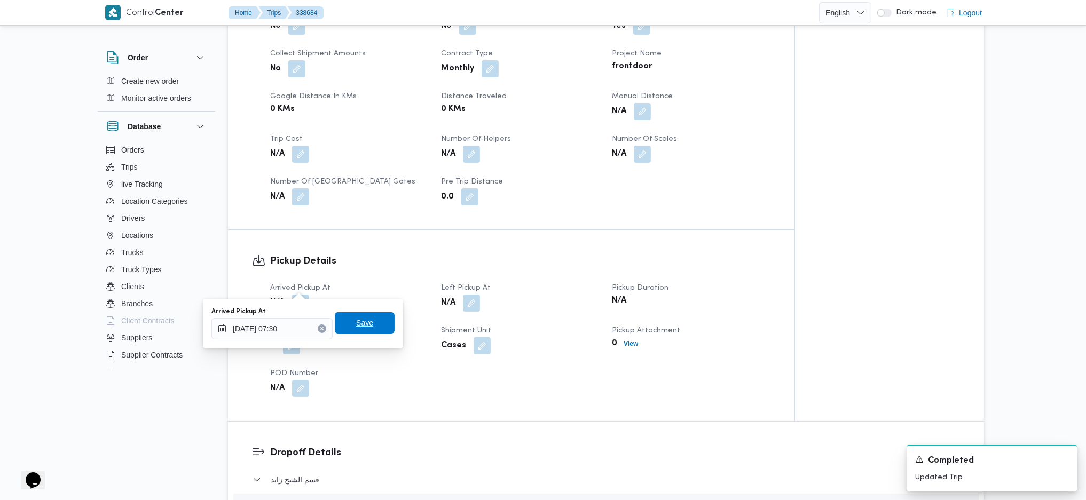
click at [364, 317] on span "Save" at bounding box center [364, 323] width 17 height 13
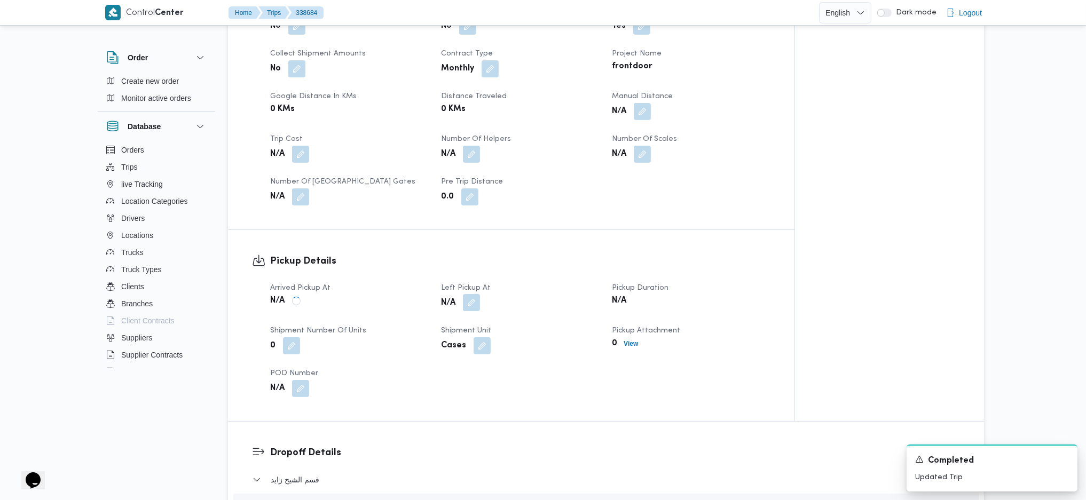
click at [475, 294] on button "button" at bounding box center [471, 302] width 17 height 17
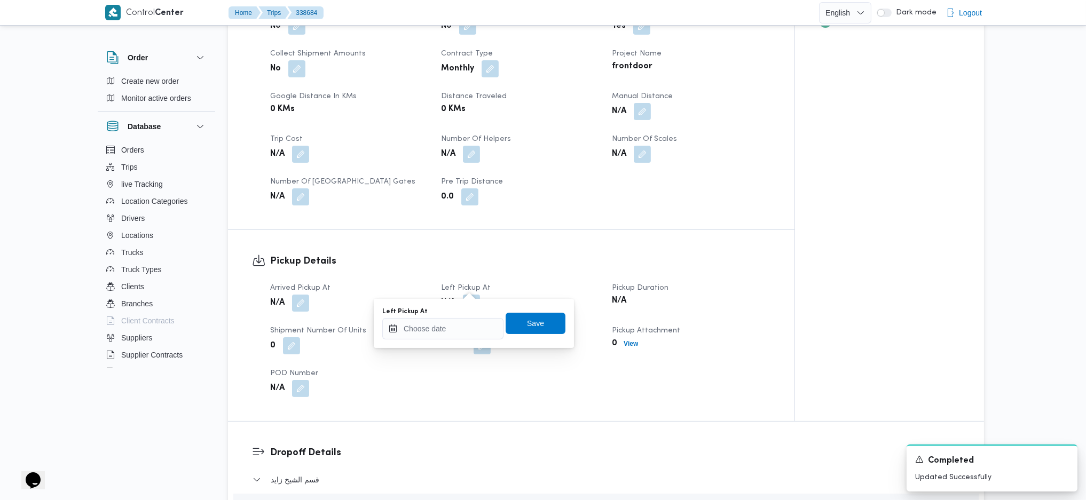
click at [446, 340] on div "Left Pickup At Save" at bounding box center [473, 324] width 185 height 34
click at [455, 334] on input "Left Pickup At" at bounding box center [442, 328] width 121 height 21
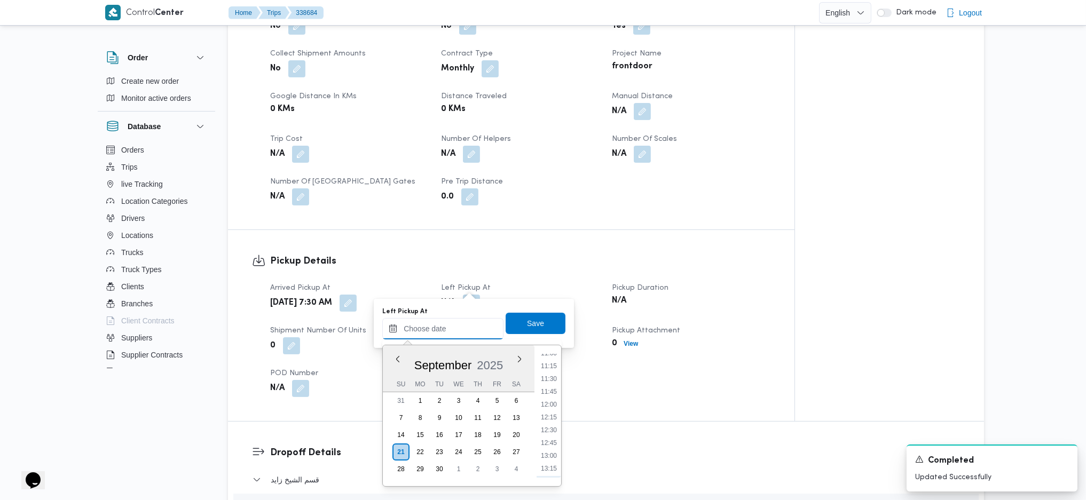
scroll to position [487, 0]
click at [556, 438] on li "11:00" at bounding box center [549, 436] width 25 height 11
type input "21/09/2025 11:00"
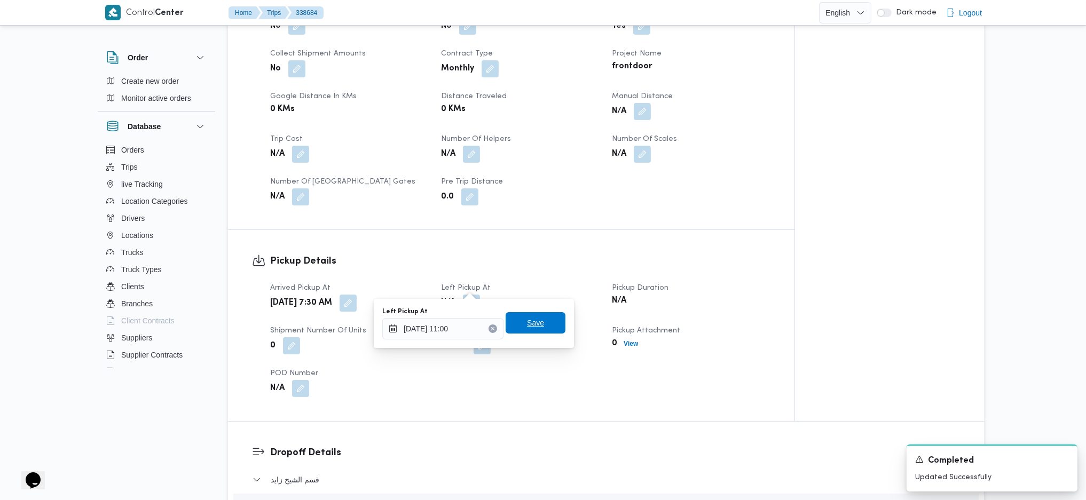
click at [531, 326] on span "Save" at bounding box center [535, 323] width 17 height 13
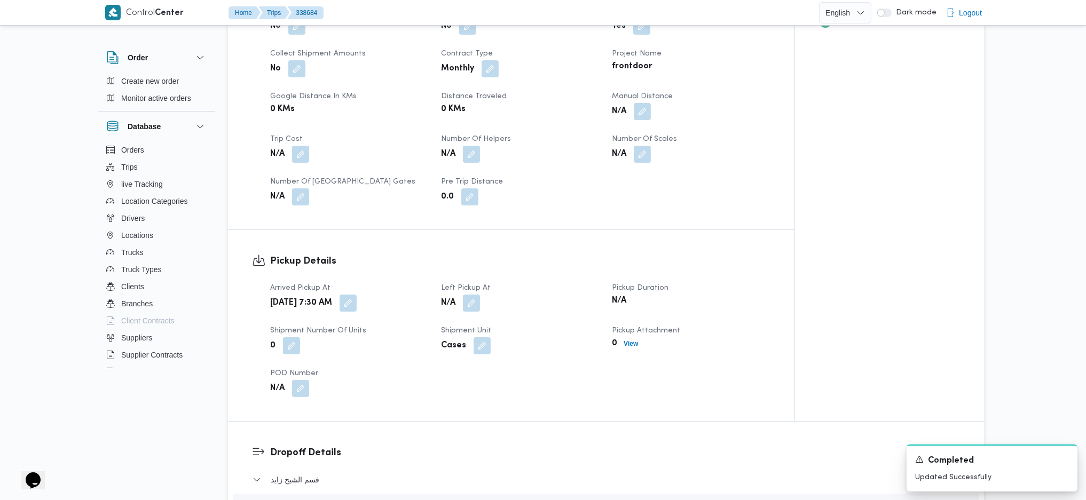
scroll to position [0, 0]
